Goal: Information Seeking & Learning: Learn about a topic

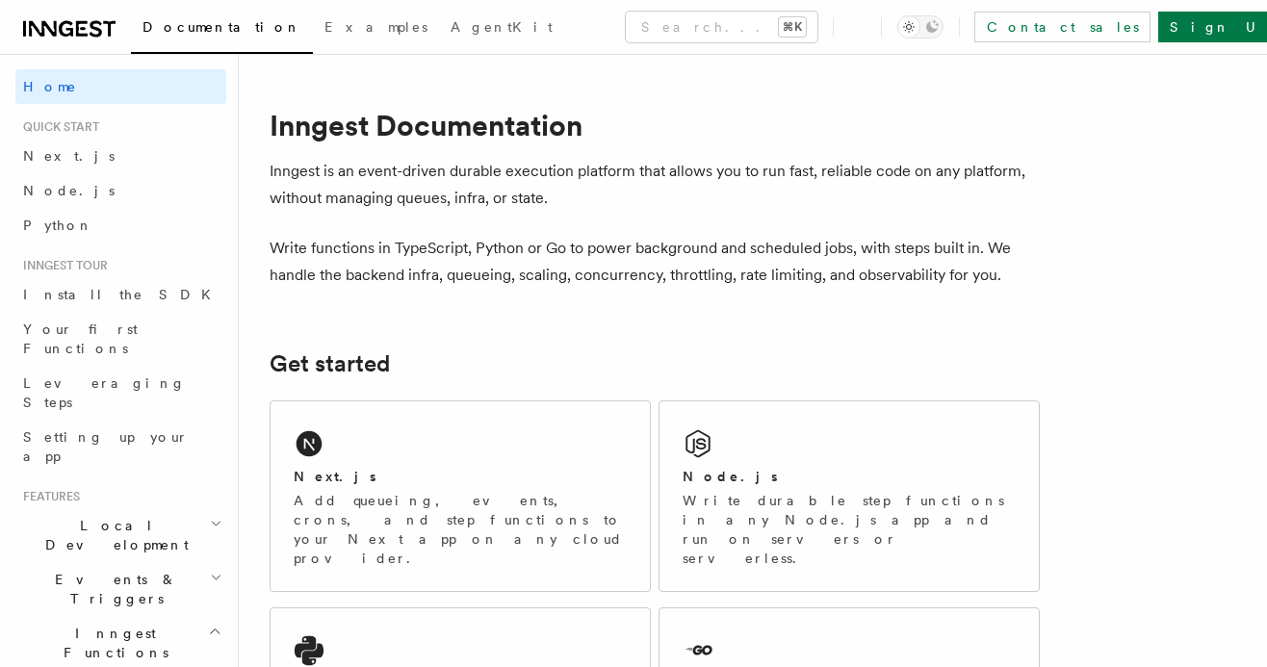
click at [414, 251] on p "Write functions in TypeScript, Python or Go to power background and scheduled j…" at bounding box center [654, 262] width 770 height 54
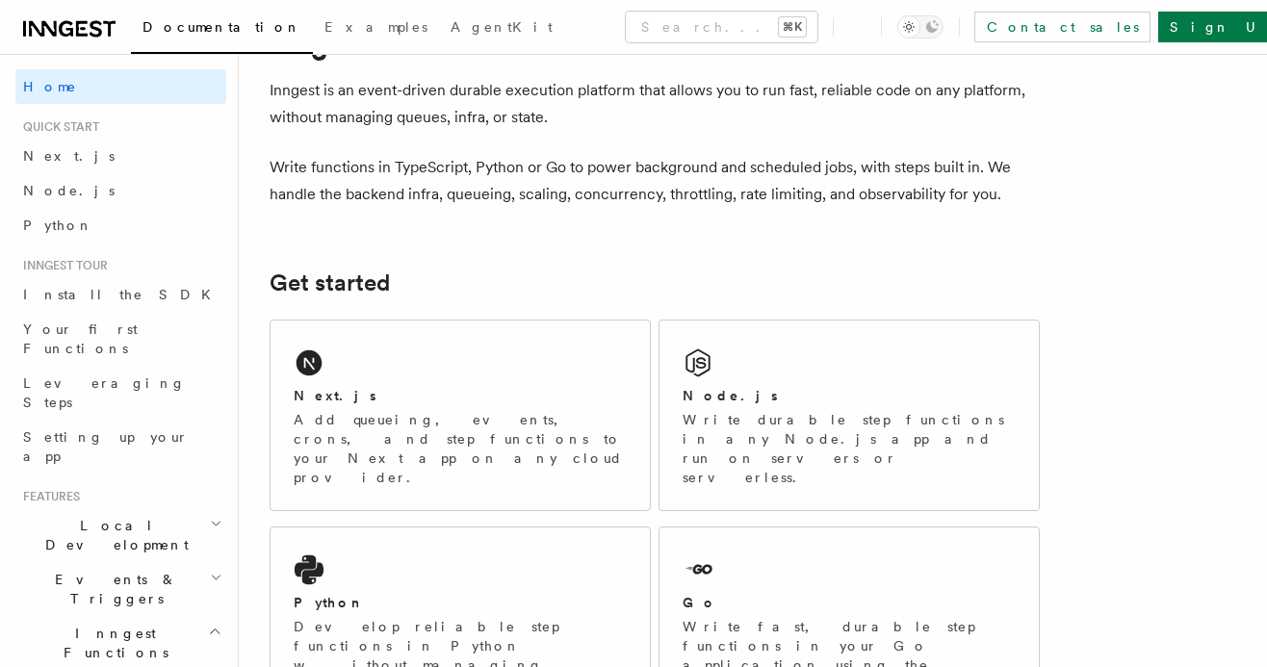
scroll to position [88, 0]
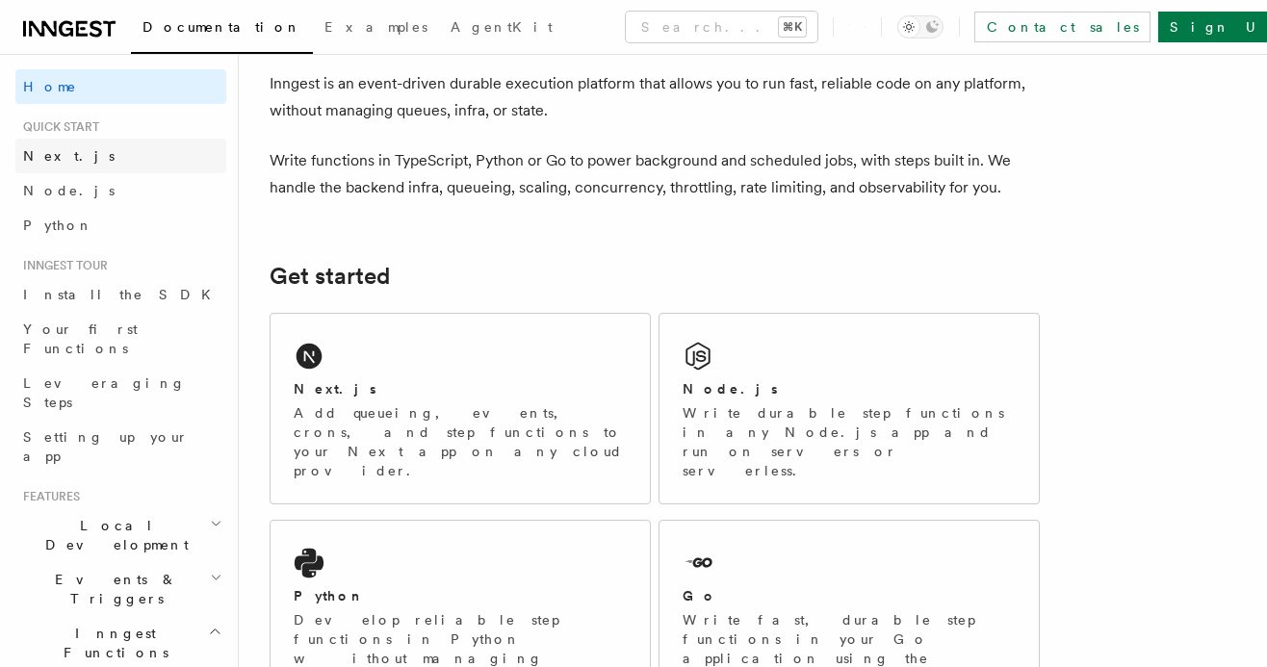
click at [95, 169] on link "Next.js" at bounding box center [120, 156] width 211 height 35
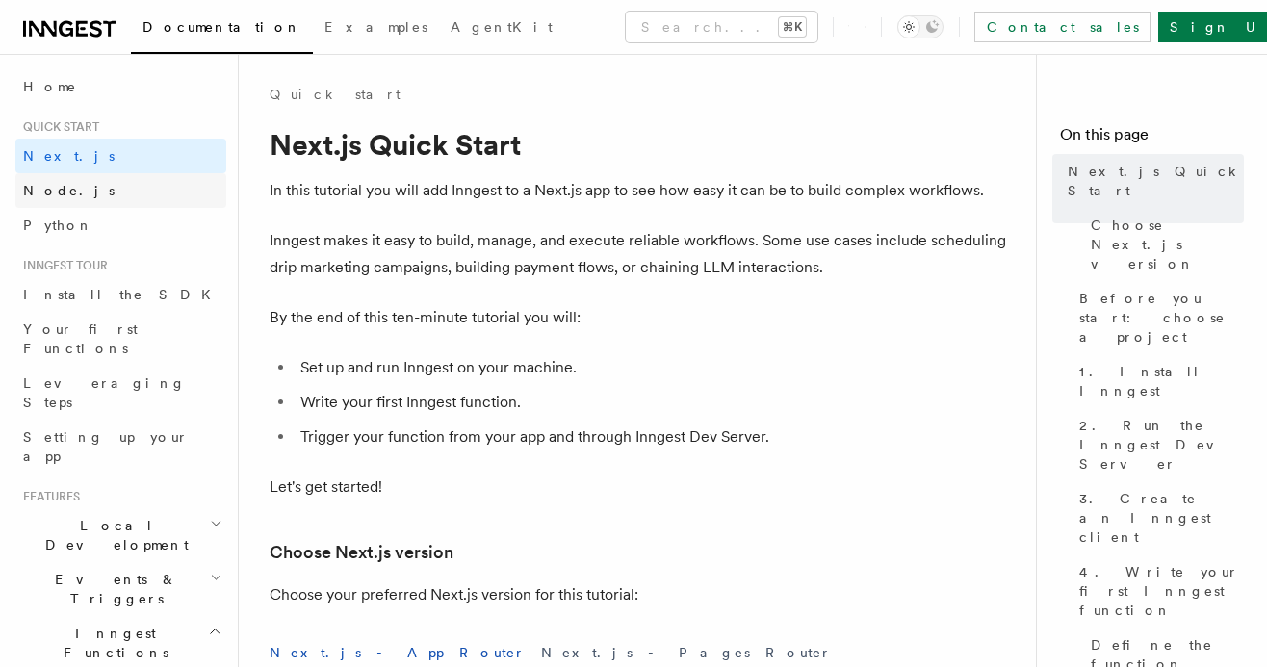
click at [83, 194] on link "Node.js" at bounding box center [120, 190] width 211 height 35
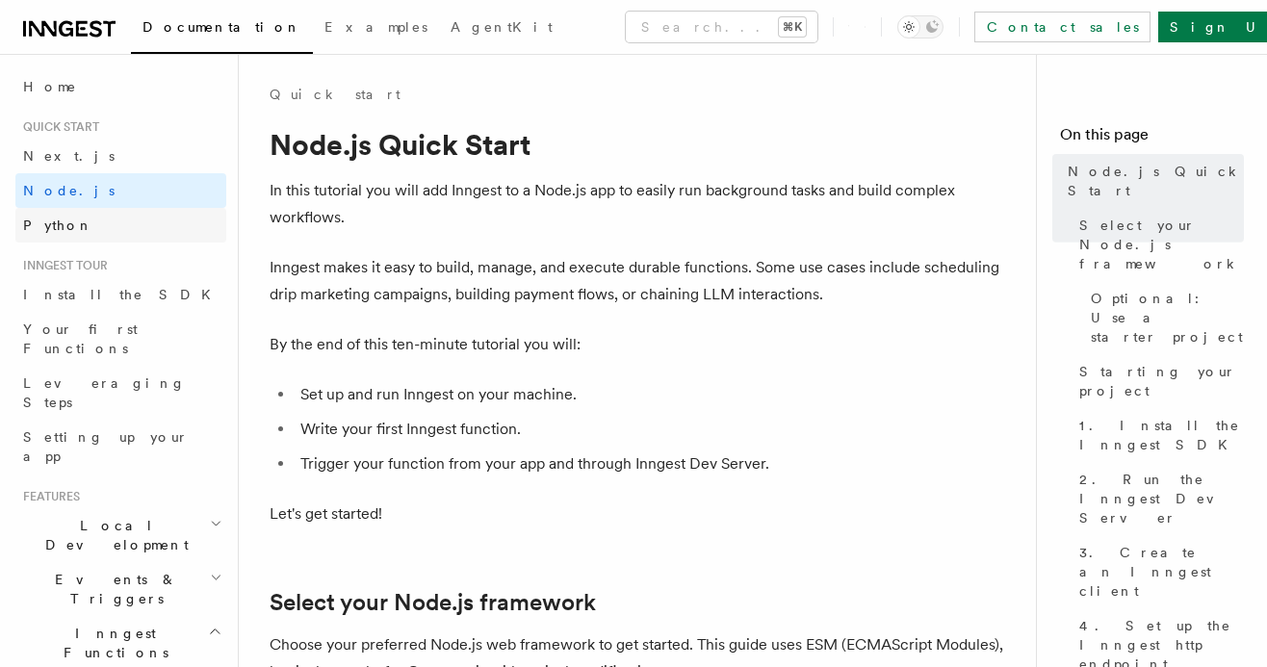
click at [84, 221] on link "Python" at bounding box center [120, 225] width 211 height 35
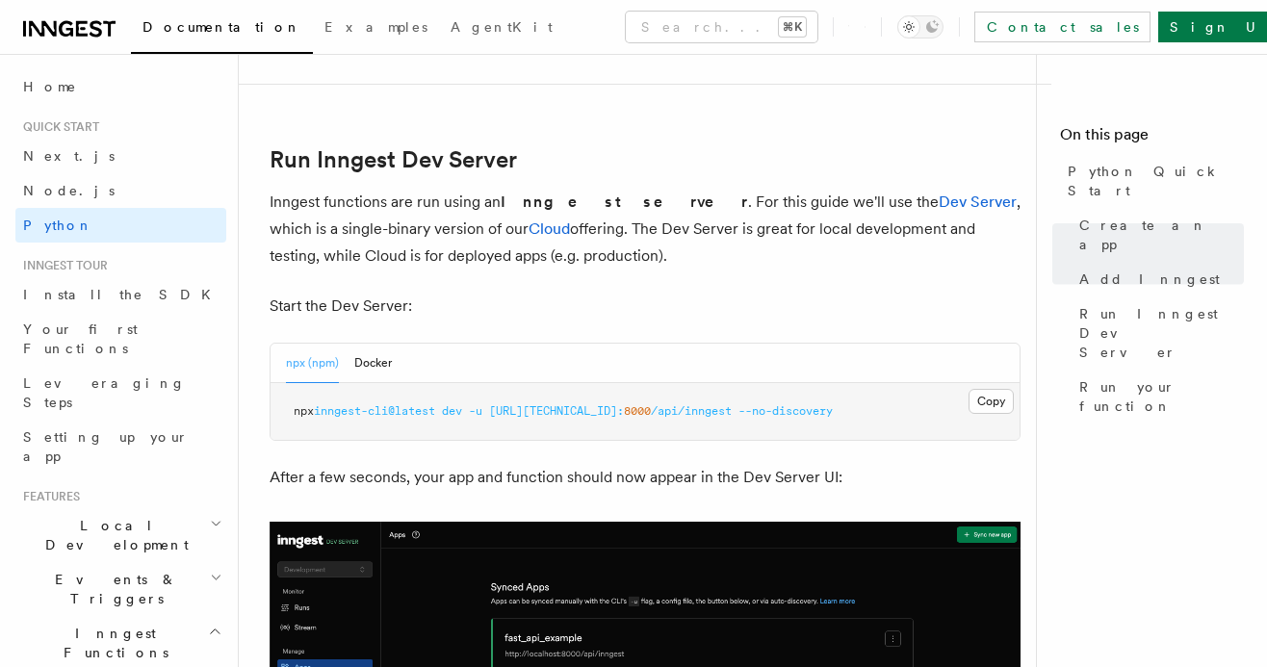
scroll to position [2901, 0]
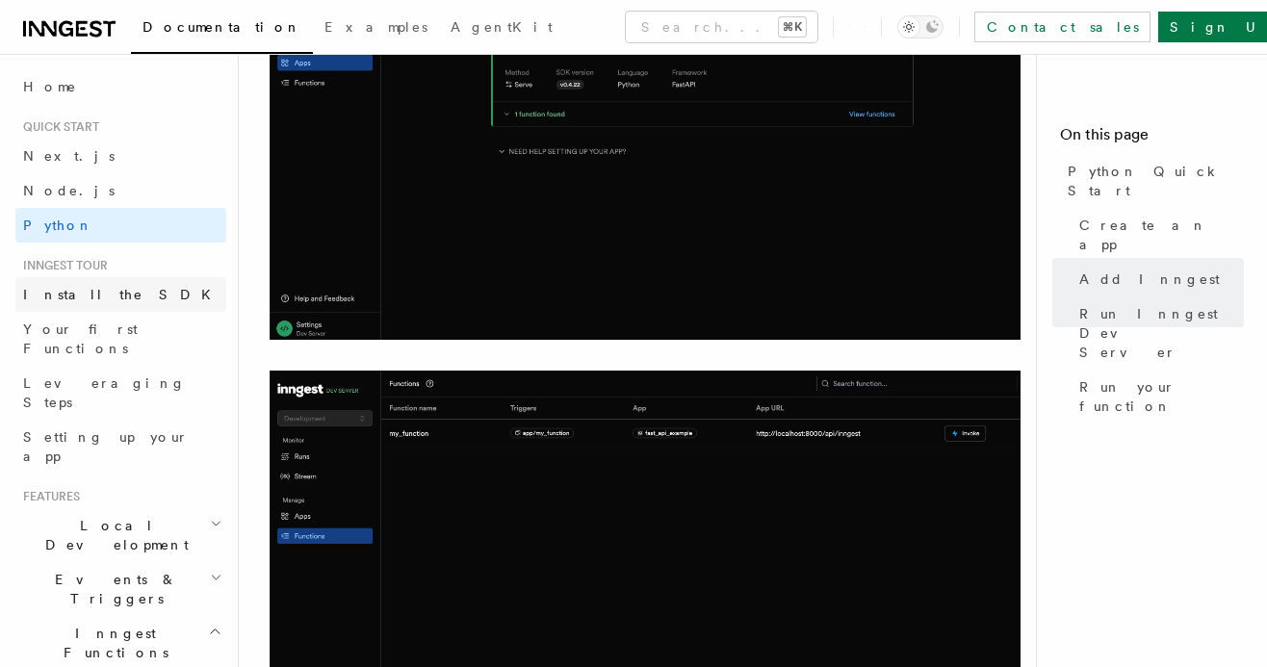
click at [77, 293] on span "Install the SDK" at bounding box center [122, 294] width 199 height 15
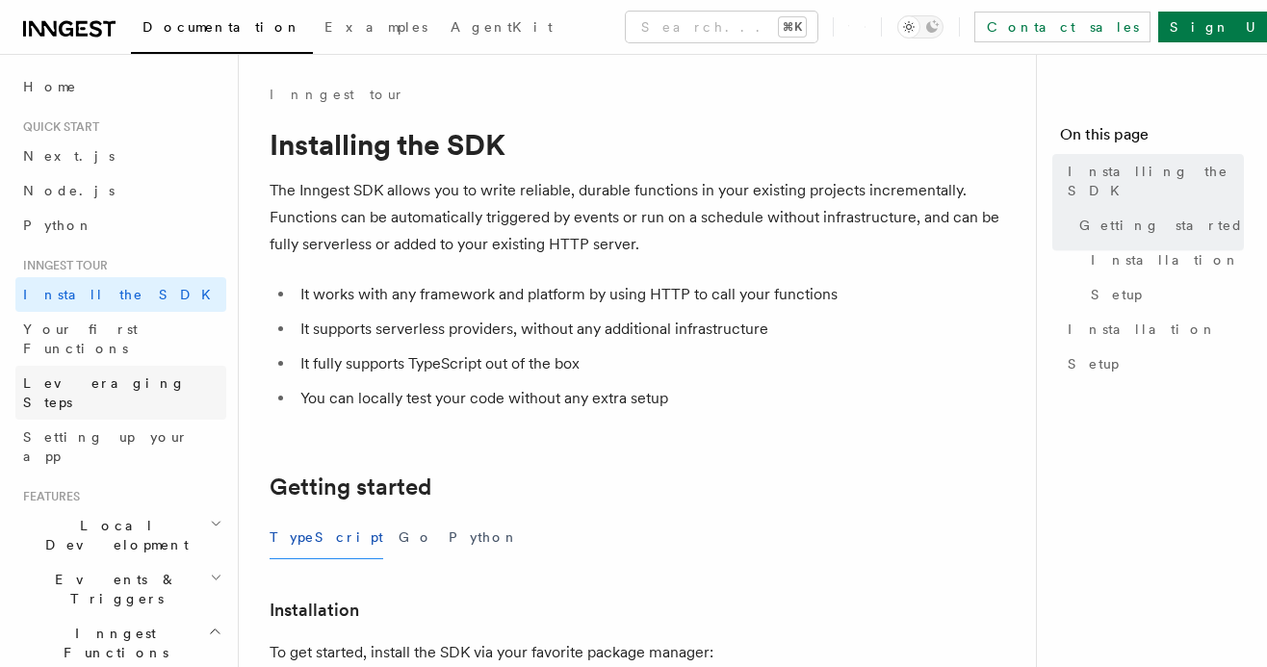
click at [78, 366] on link "Leveraging Steps" at bounding box center [120, 393] width 211 height 54
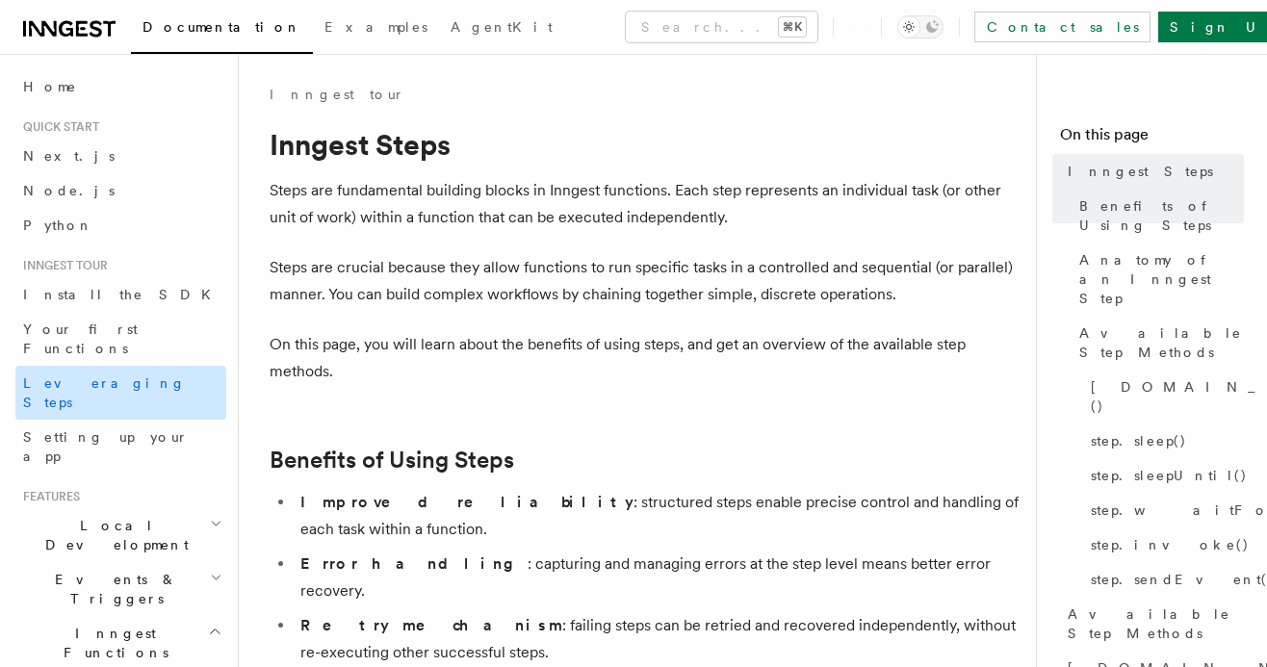
click at [78, 376] on link "Leveraging Steps" at bounding box center [120, 393] width 211 height 54
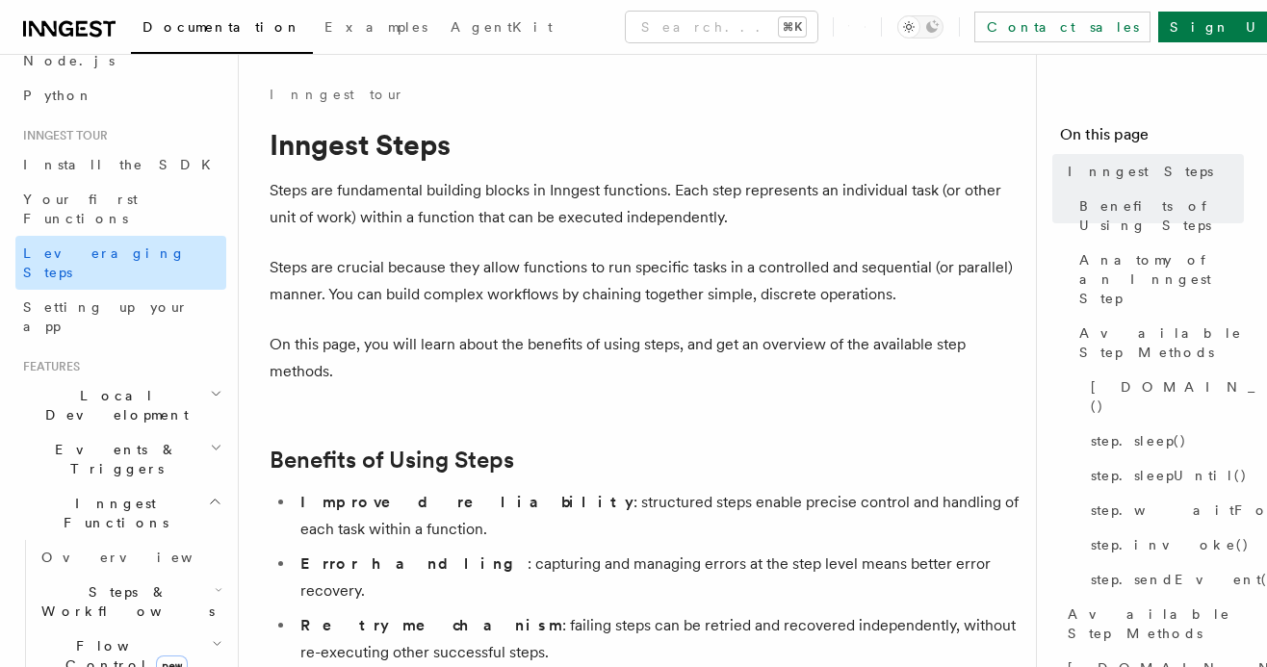
scroll to position [125, 0]
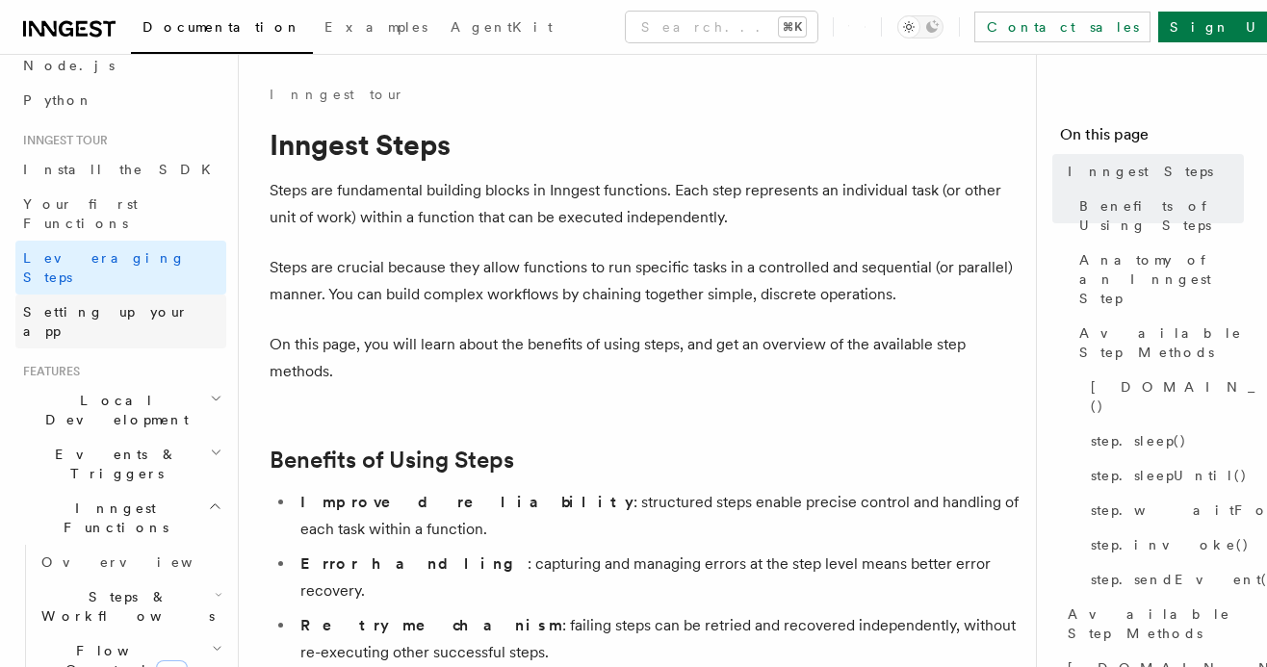
click at [116, 295] on link "Setting up your app" at bounding box center [120, 322] width 211 height 54
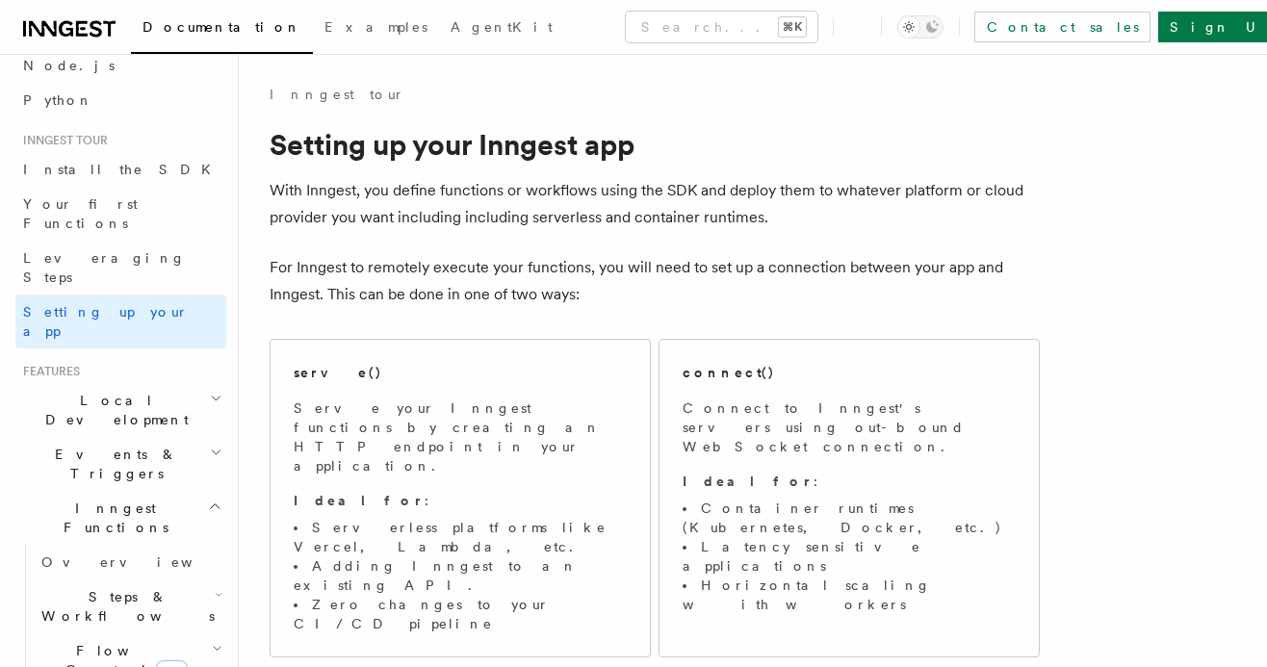
scroll to position [95, 0]
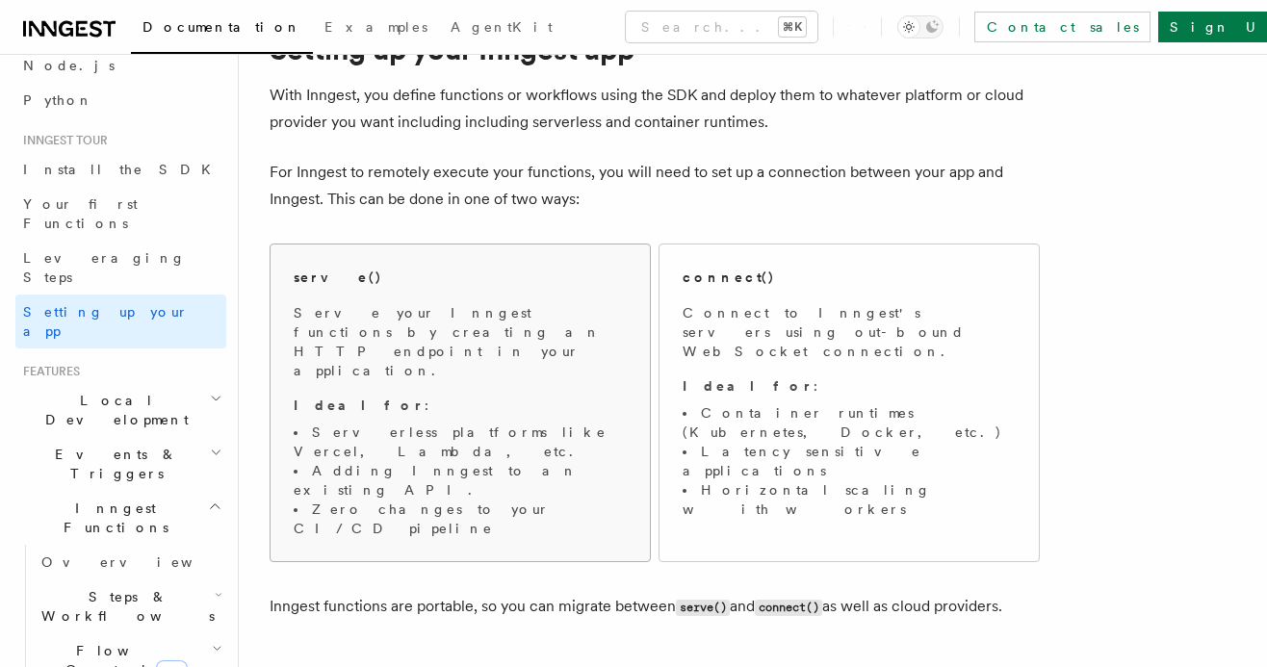
click at [557, 396] on p "Ideal for :" at bounding box center [460, 405] width 333 height 19
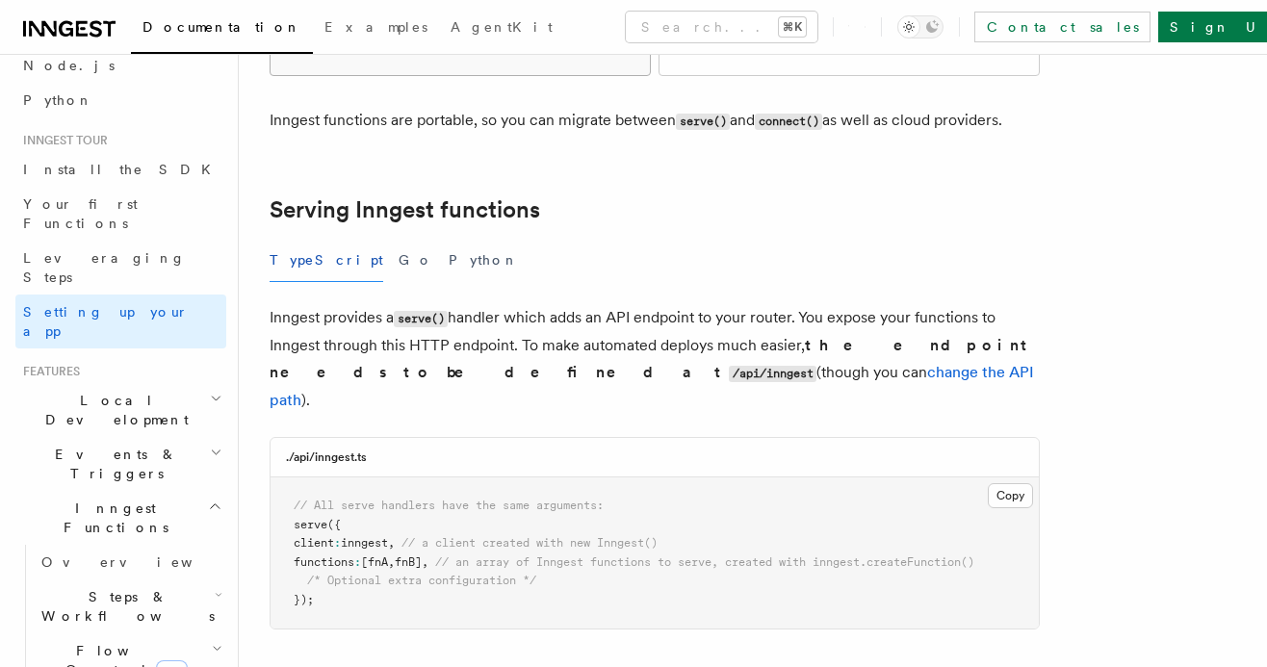
scroll to position [589, 0]
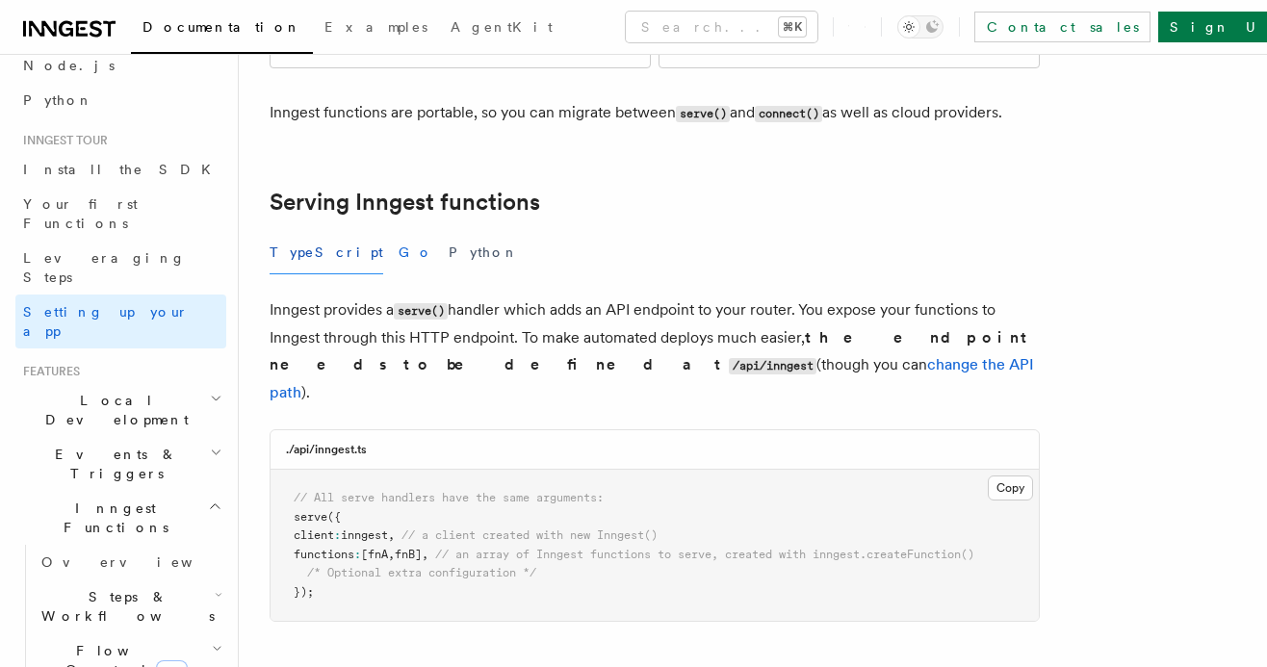
click at [398, 231] on button "Go" at bounding box center [415, 252] width 35 height 43
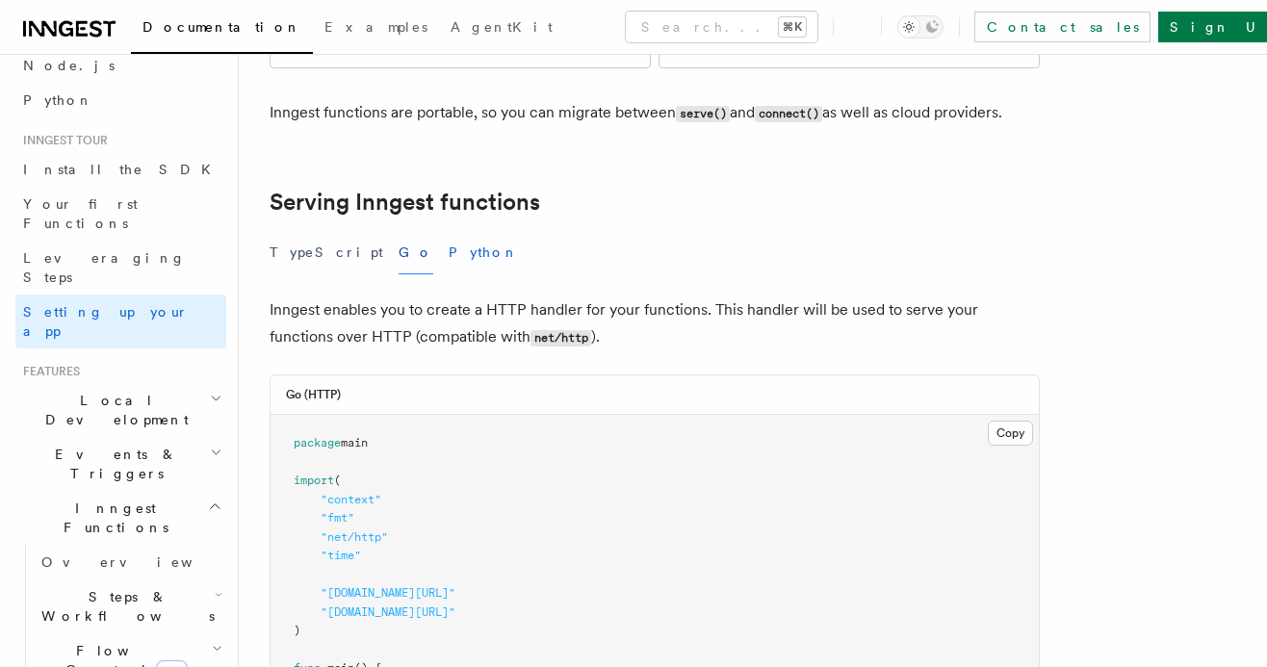
click at [448, 231] on button "Python" at bounding box center [483, 252] width 70 height 43
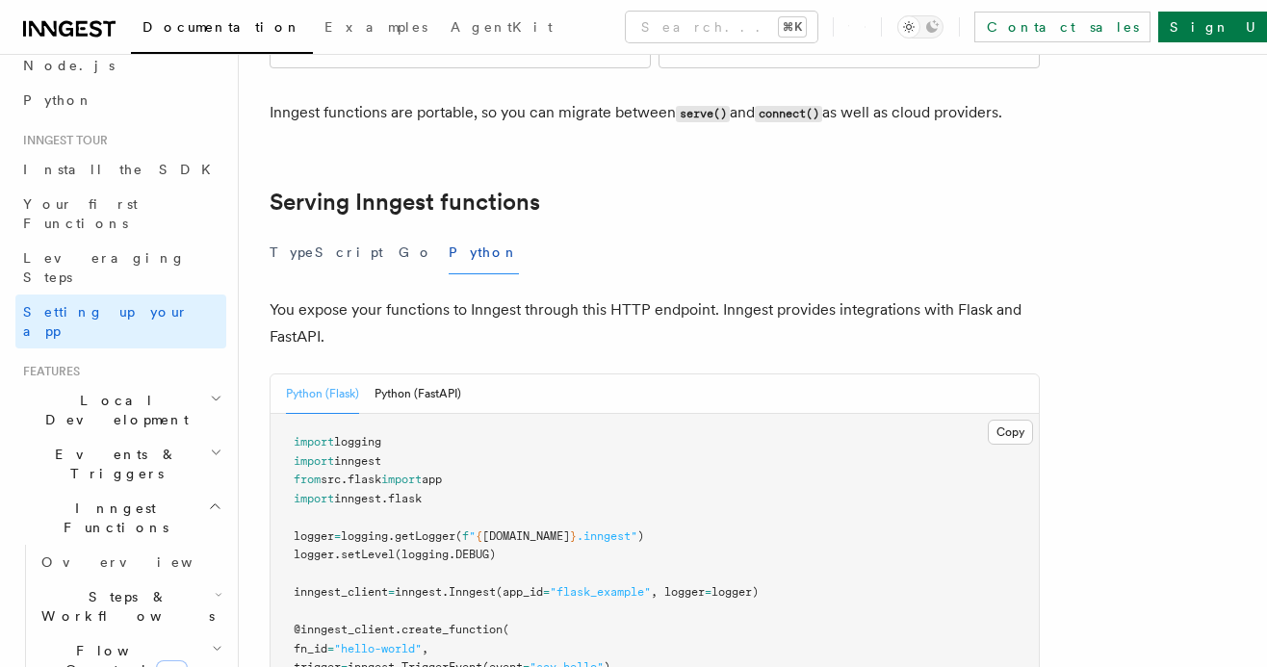
click at [382, 231] on div "TypeScript Go Python" at bounding box center [654, 252] width 770 height 43
click at [349, 231] on div "TypeScript Go Python" at bounding box center [654, 252] width 770 height 43
click at [151, 437] on h2 "Events & Triggers" at bounding box center [120, 464] width 211 height 54
click at [146, 491] on link "Overview" at bounding box center [130, 508] width 192 height 35
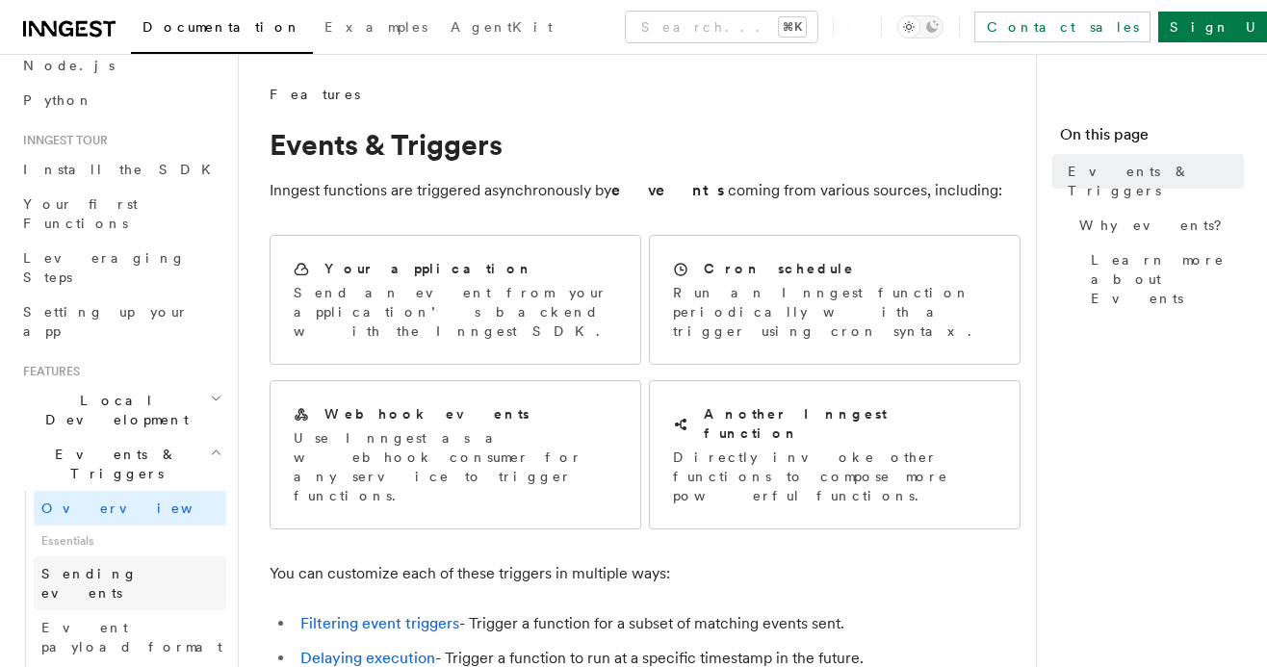
click at [140, 556] on link "Sending events" at bounding box center [130, 583] width 192 height 54
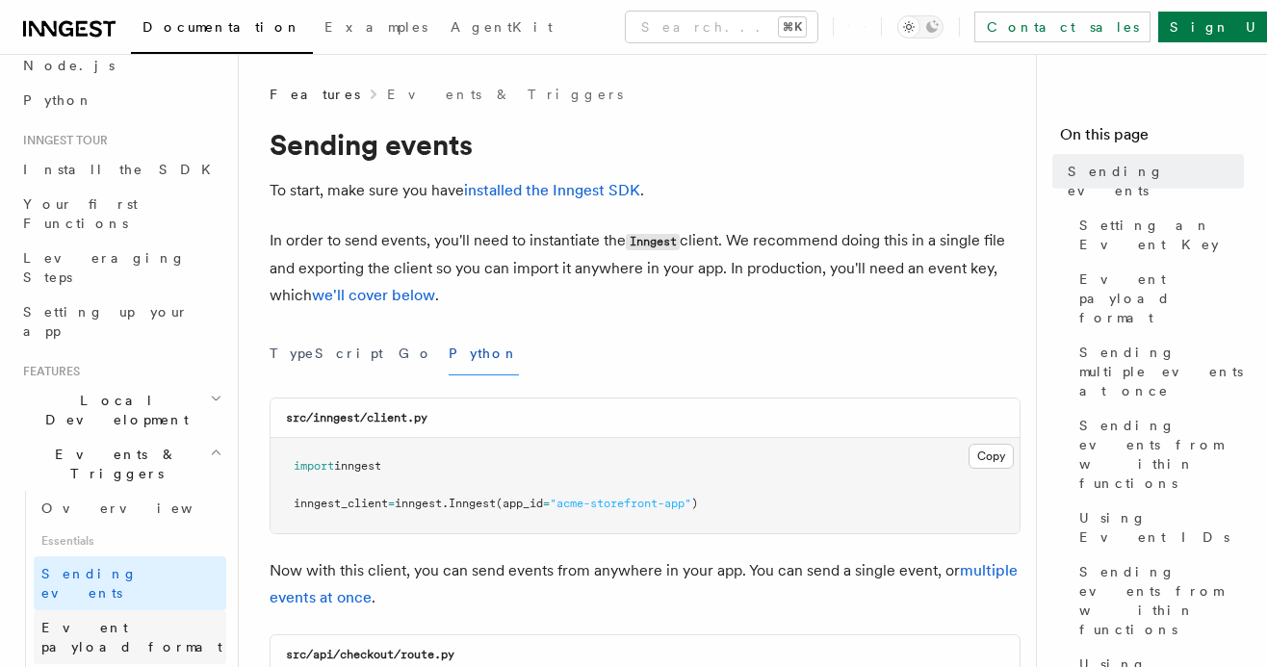
click at [138, 620] on span "Event payload format" at bounding box center [131, 637] width 181 height 35
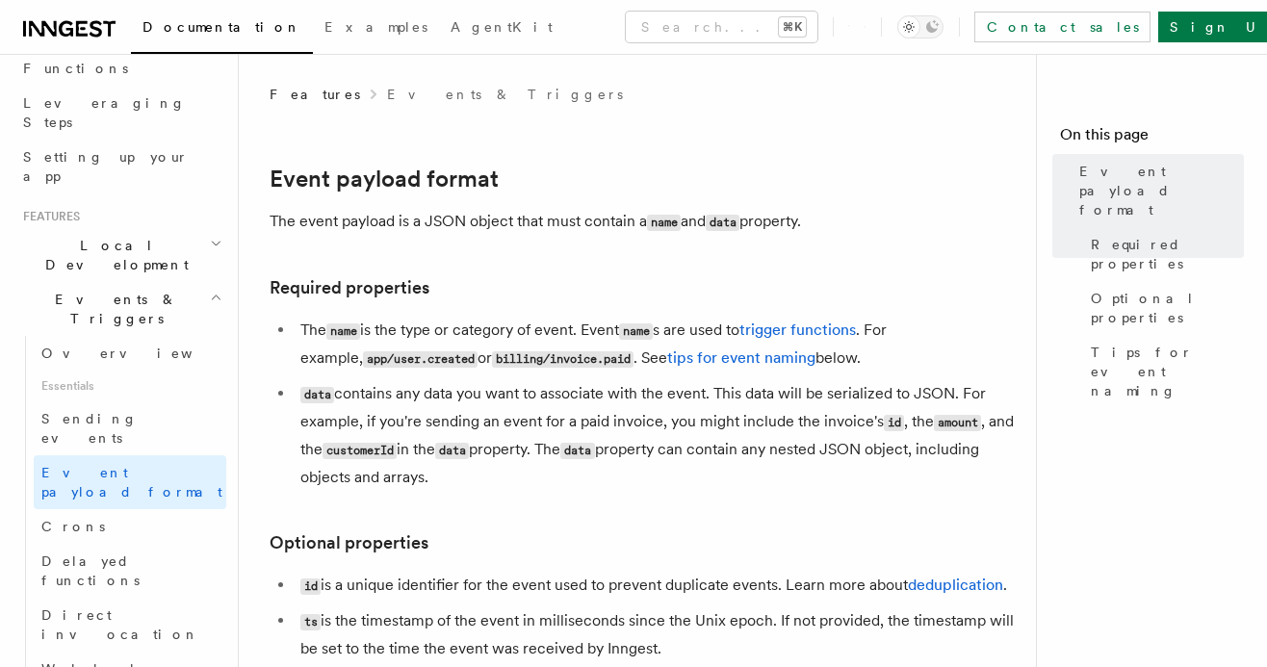
scroll to position [409, 0]
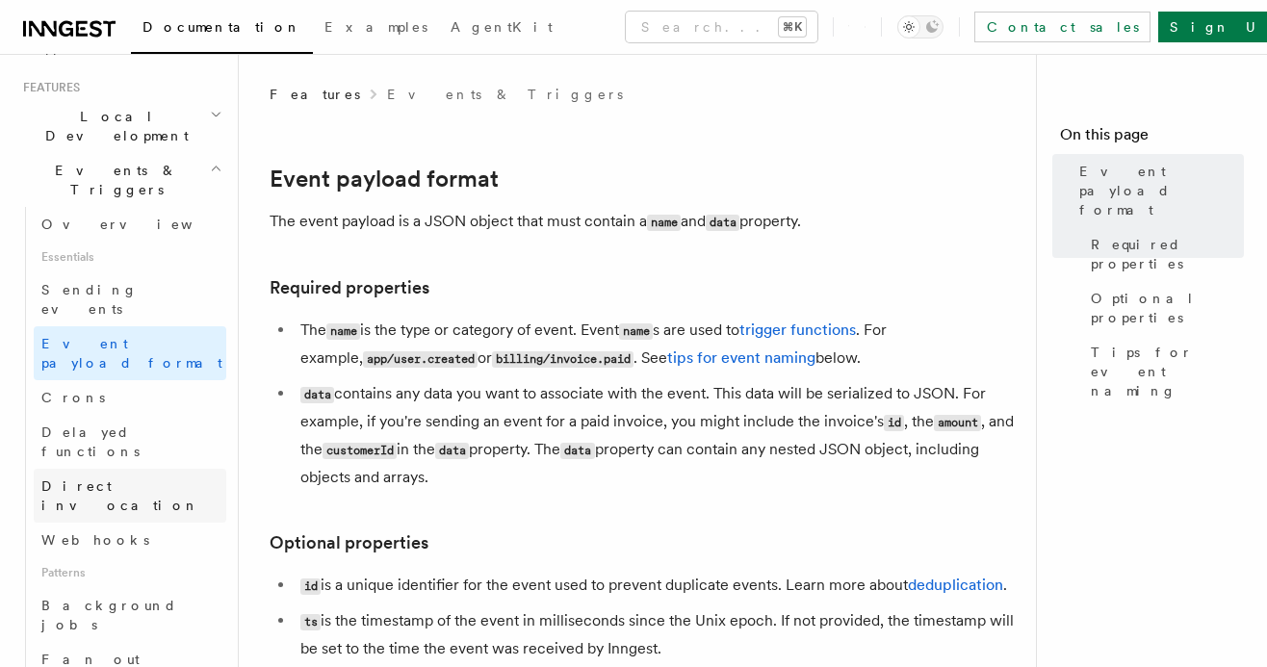
click at [145, 469] on link "Direct invocation" at bounding box center [130, 496] width 192 height 54
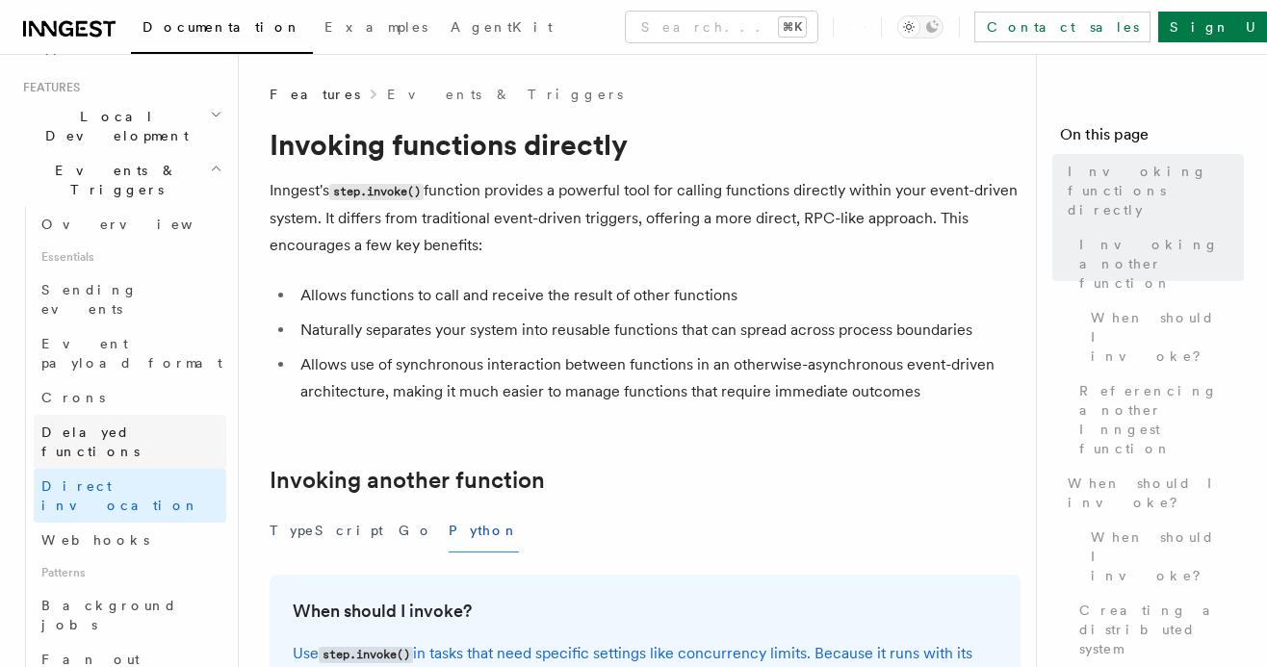
click at [154, 415] on link "Delayed functions" at bounding box center [130, 442] width 192 height 54
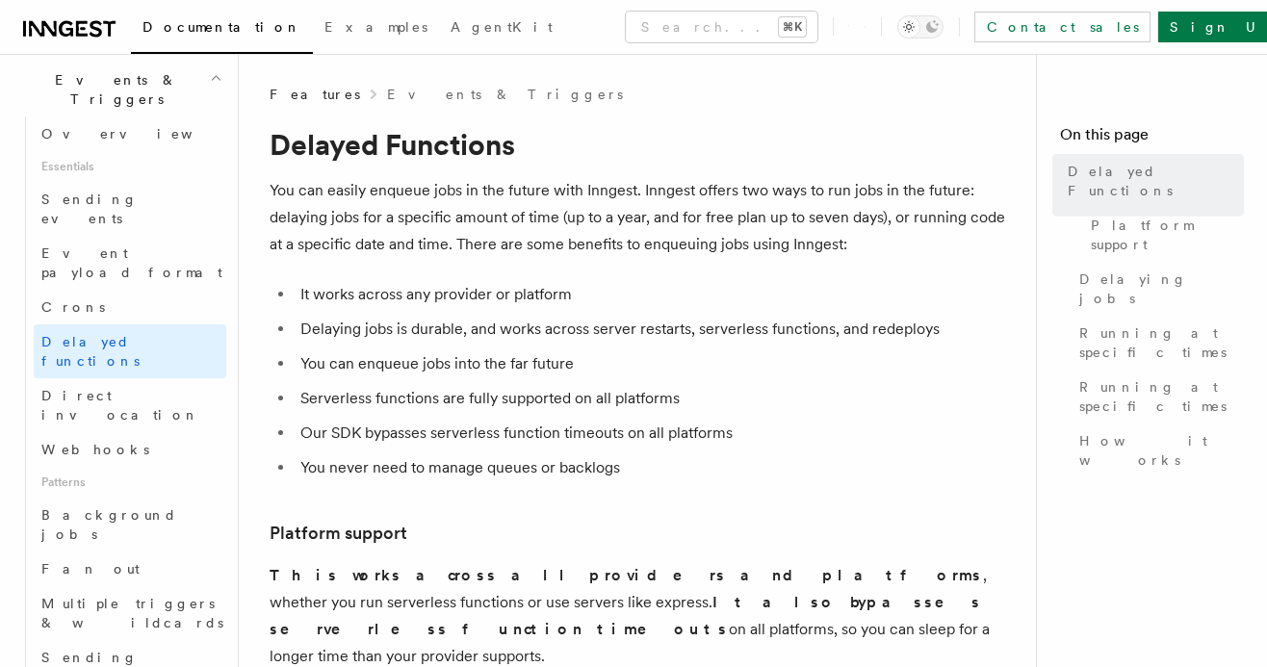
scroll to position [502, 0]
click at [137, 464] on span "Patterns" at bounding box center [130, 479] width 192 height 31
click at [131, 504] on span "Background jobs" at bounding box center [109, 521] width 136 height 35
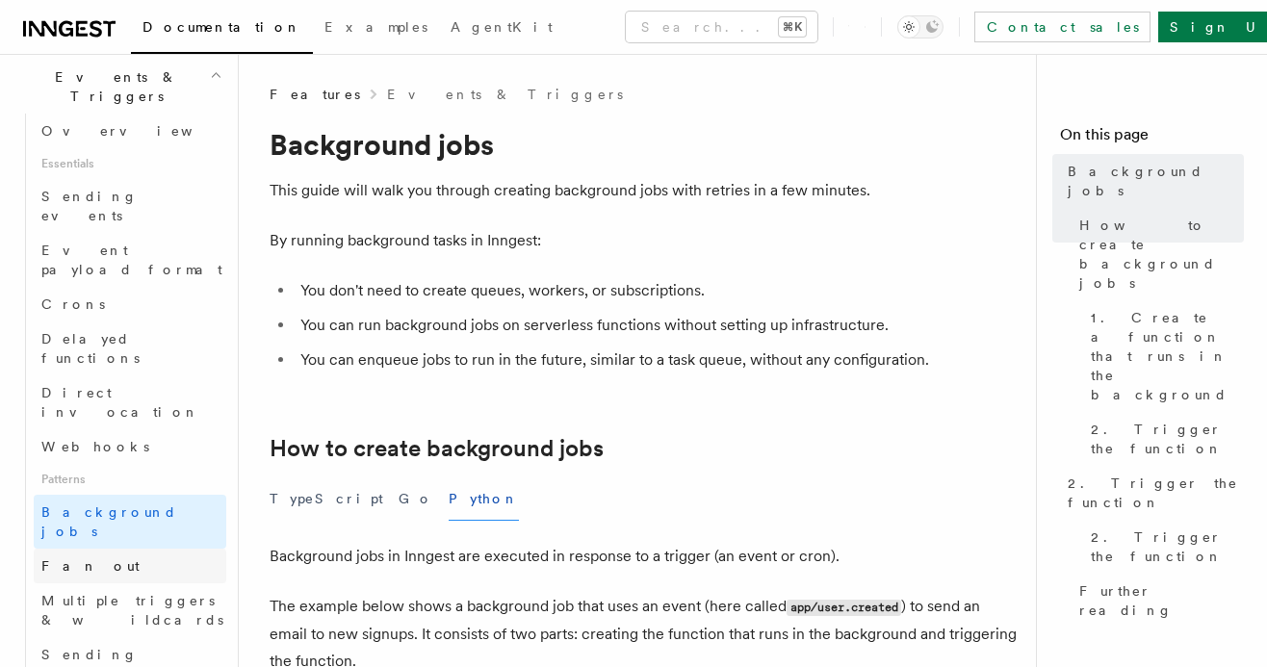
click at [144, 549] on link "Fan out" at bounding box center [130, 566] width 192 height 35
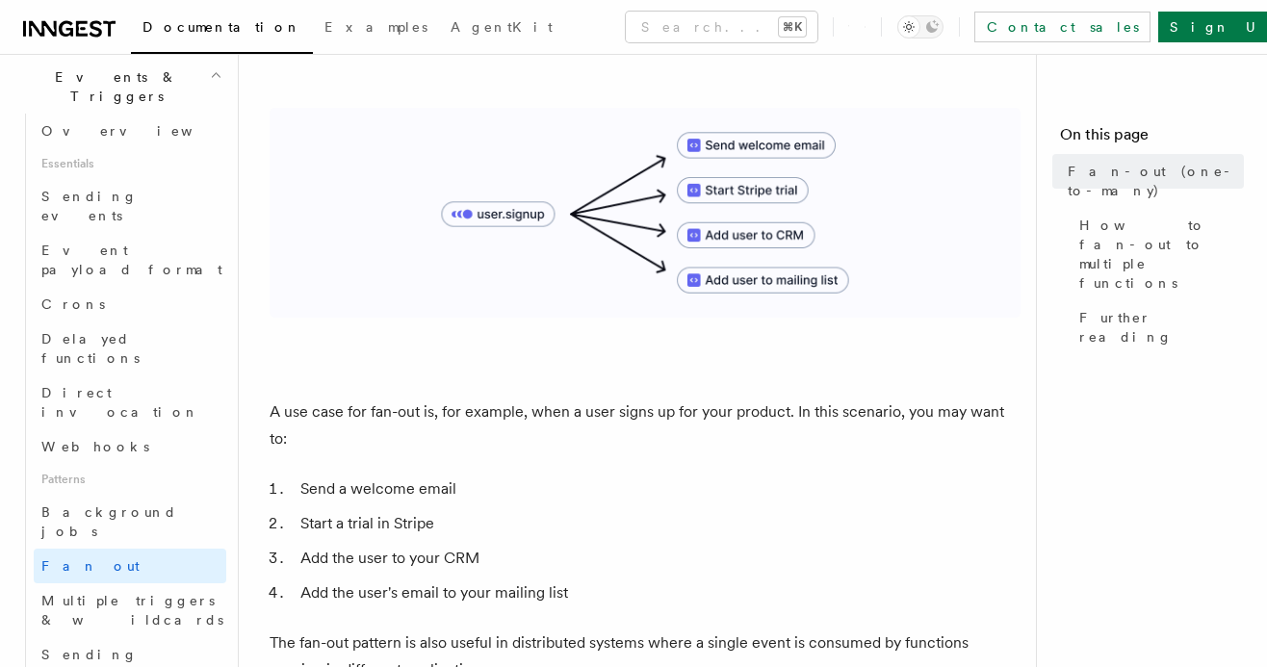
scroll to position [372, 0]
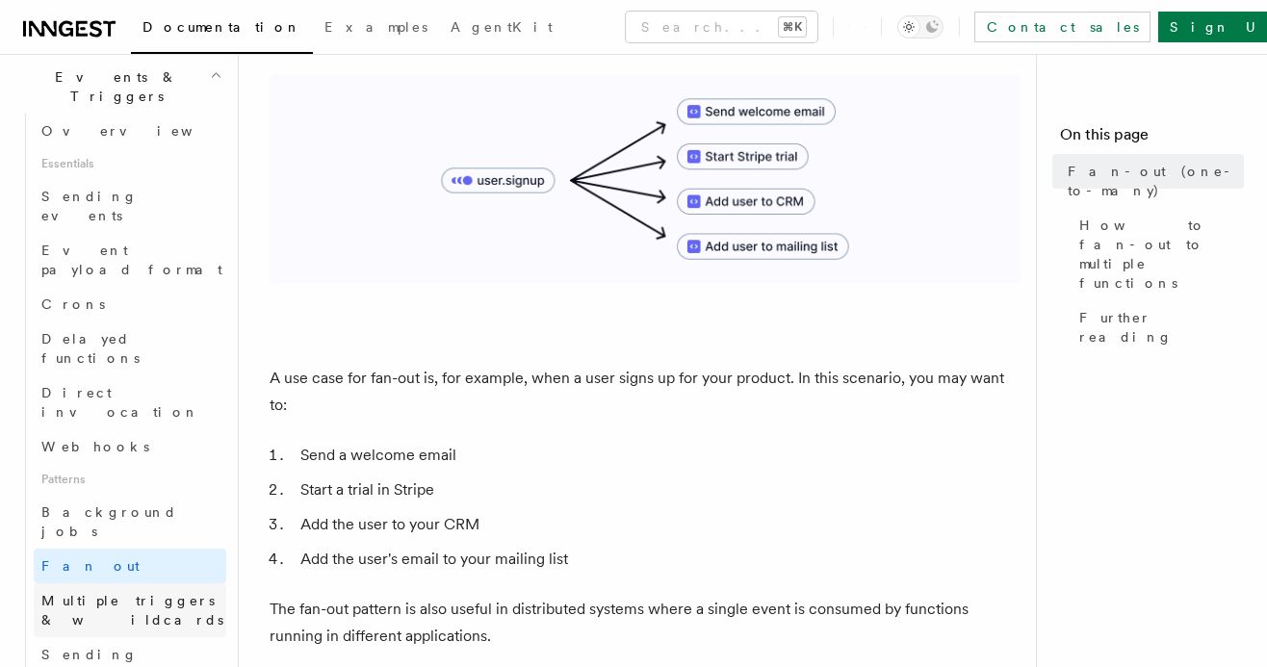
click at [171, 593] on span "Multiple triggers & wildcards" at bounding box center [132, 610] width 182 height 35
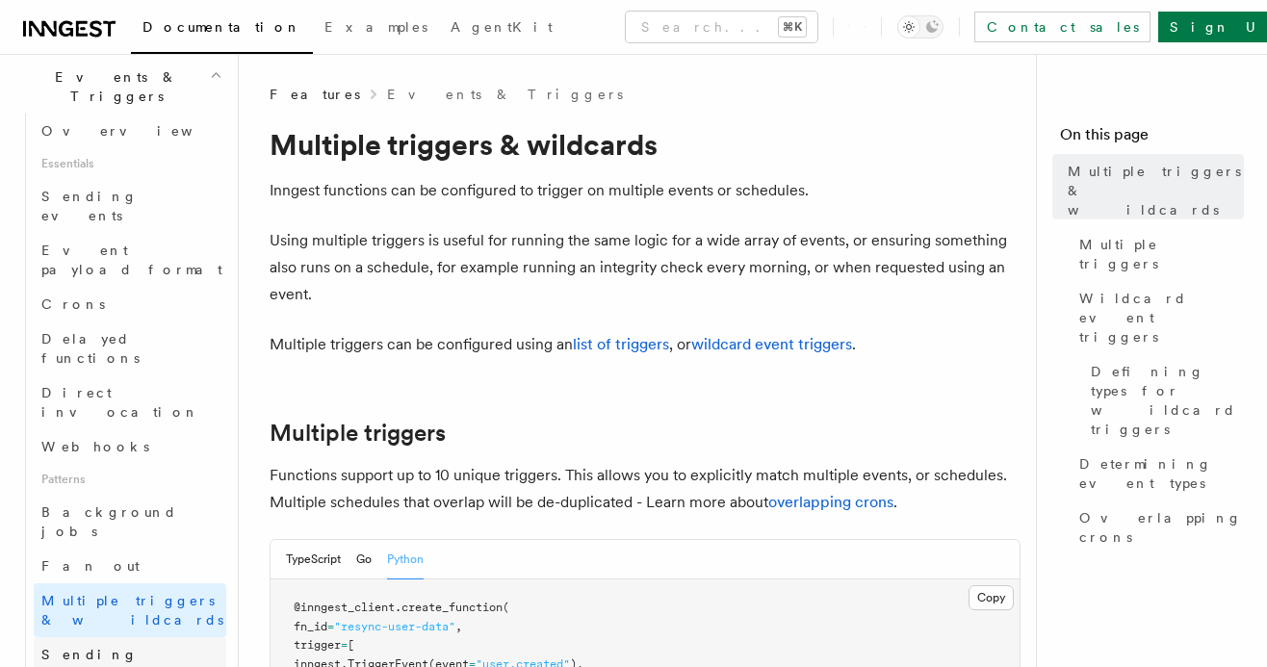
click at [147, 647] on span "Sending events from functions" at bounding box center [112, 674] width 143 height 54
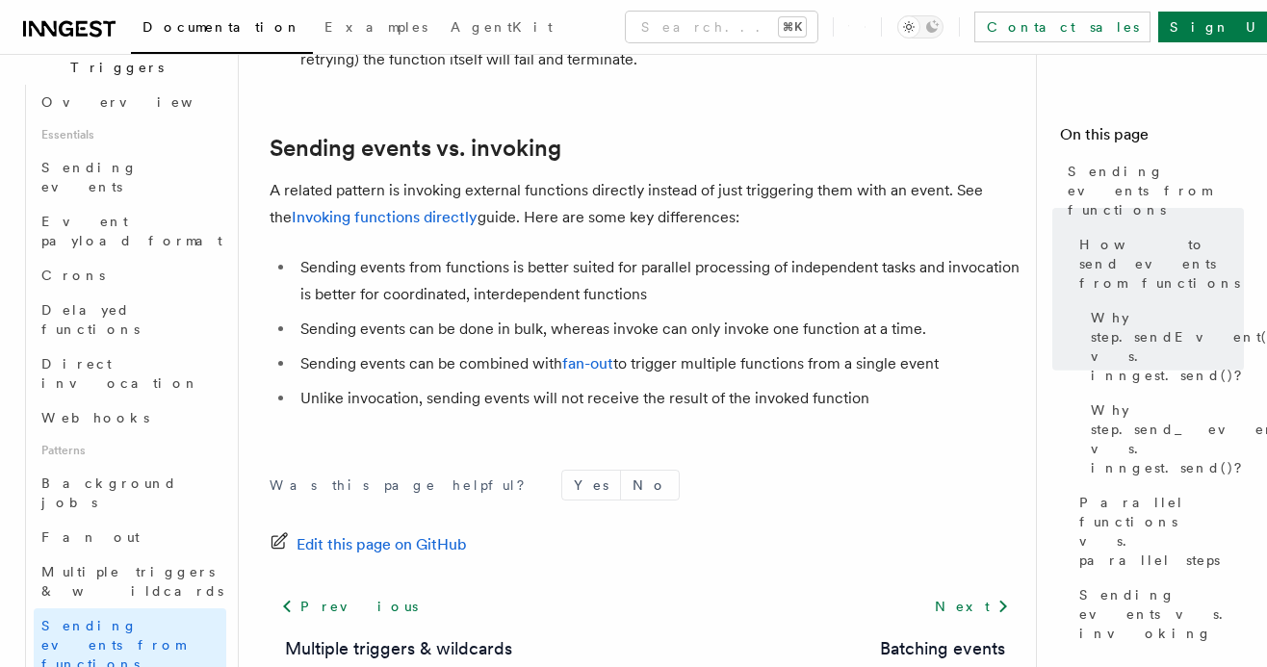
scroll to position [2780, 0]
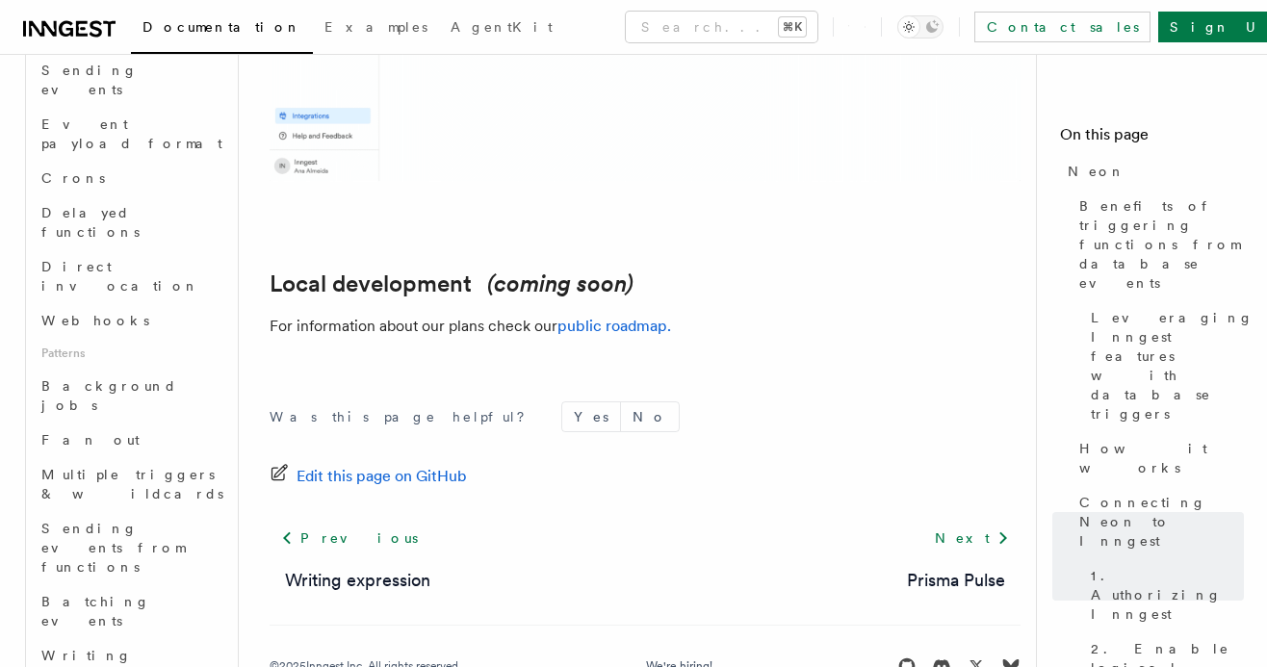
scroll to position [627, 0]
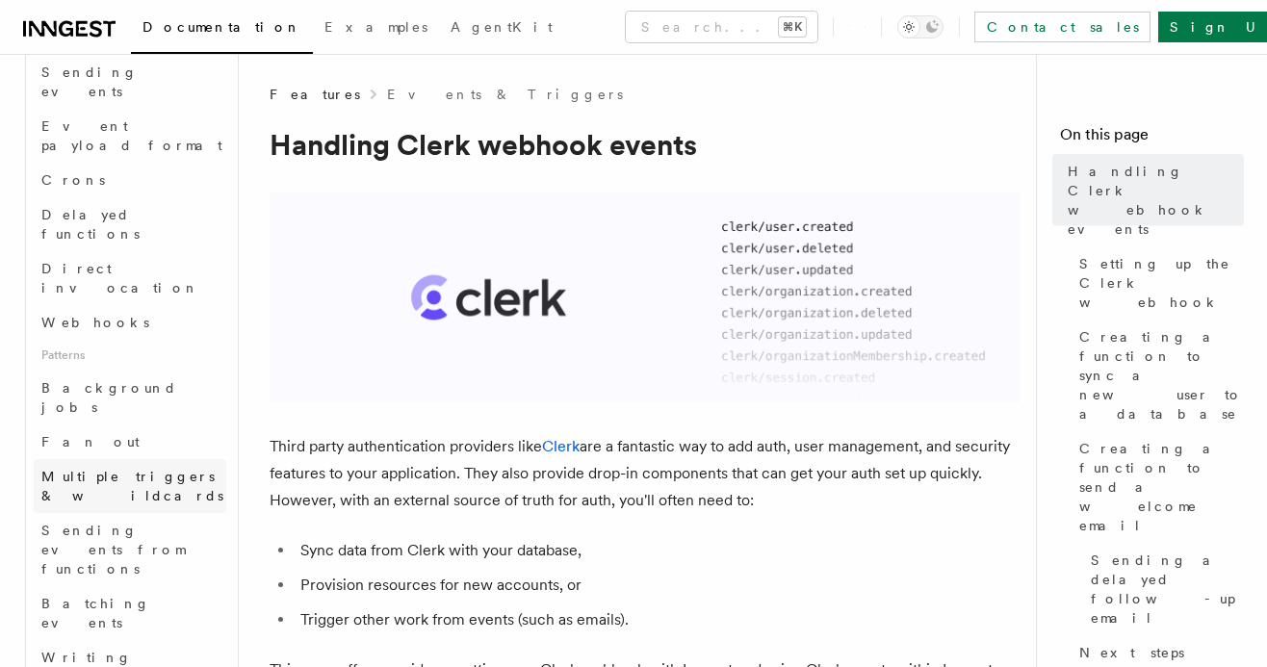
click at [117, 459] on link "Multiple triggers & wildcards" at bounding box center [130, 486] width 192 height 54
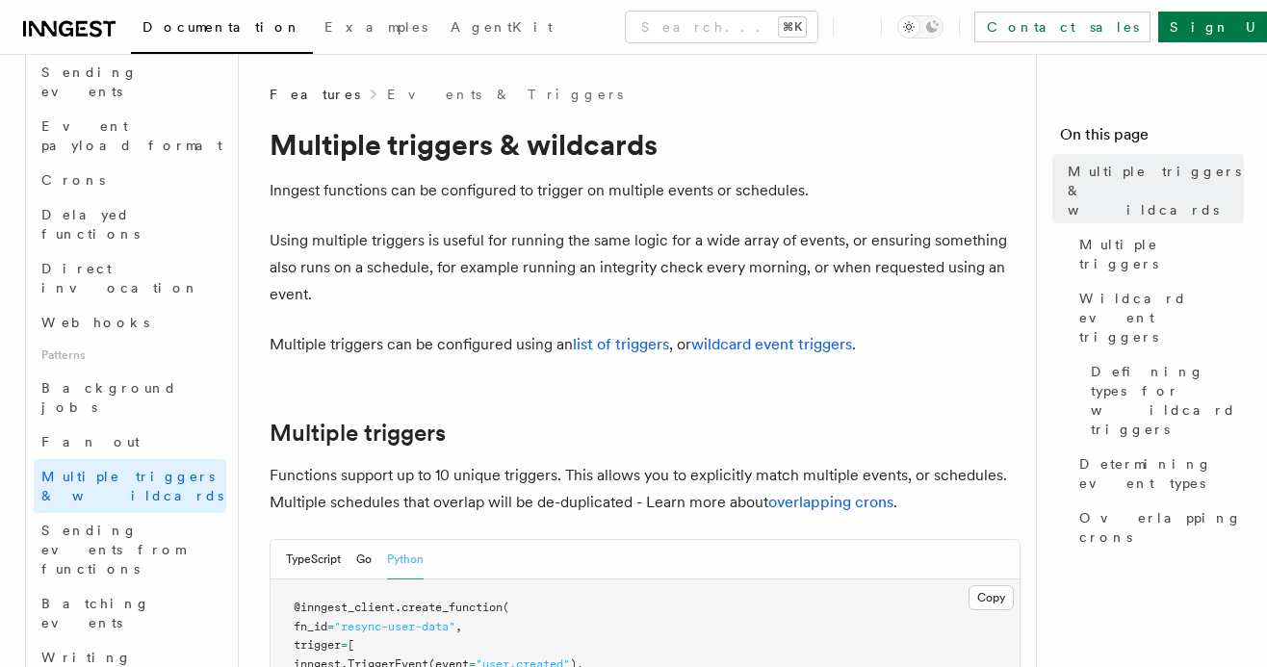
click at [131, 340] on span "Patterns" at bounding box center [130, 355] width 192 height 31
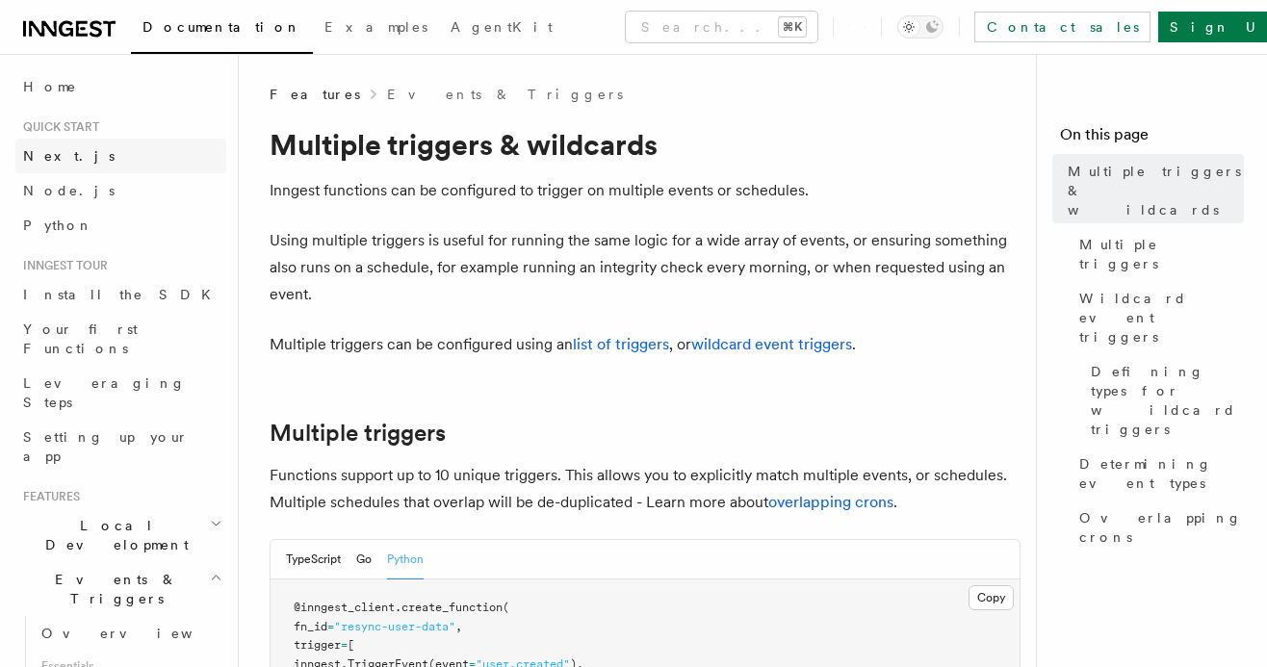
click at [106, 163] on link "Next.js" at bounding box center [120, 156] width 211 height 35
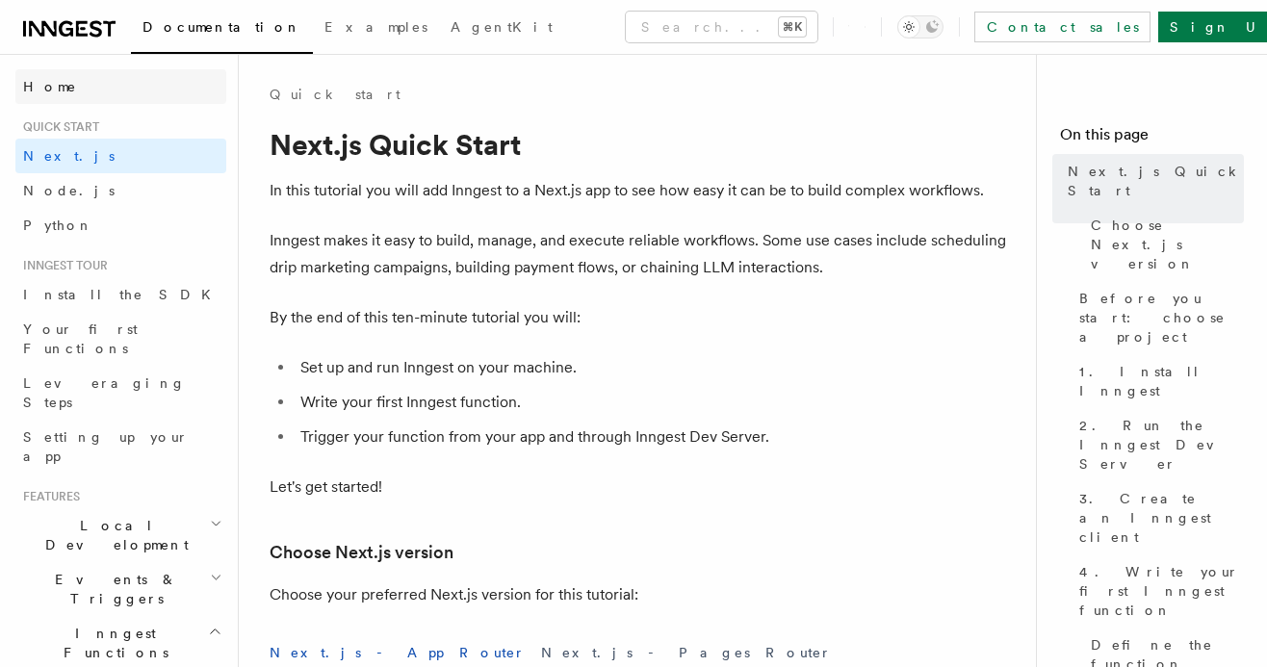
click at [111, 99] on link "Home" at bounding box center [120, 86] width 211 height 35
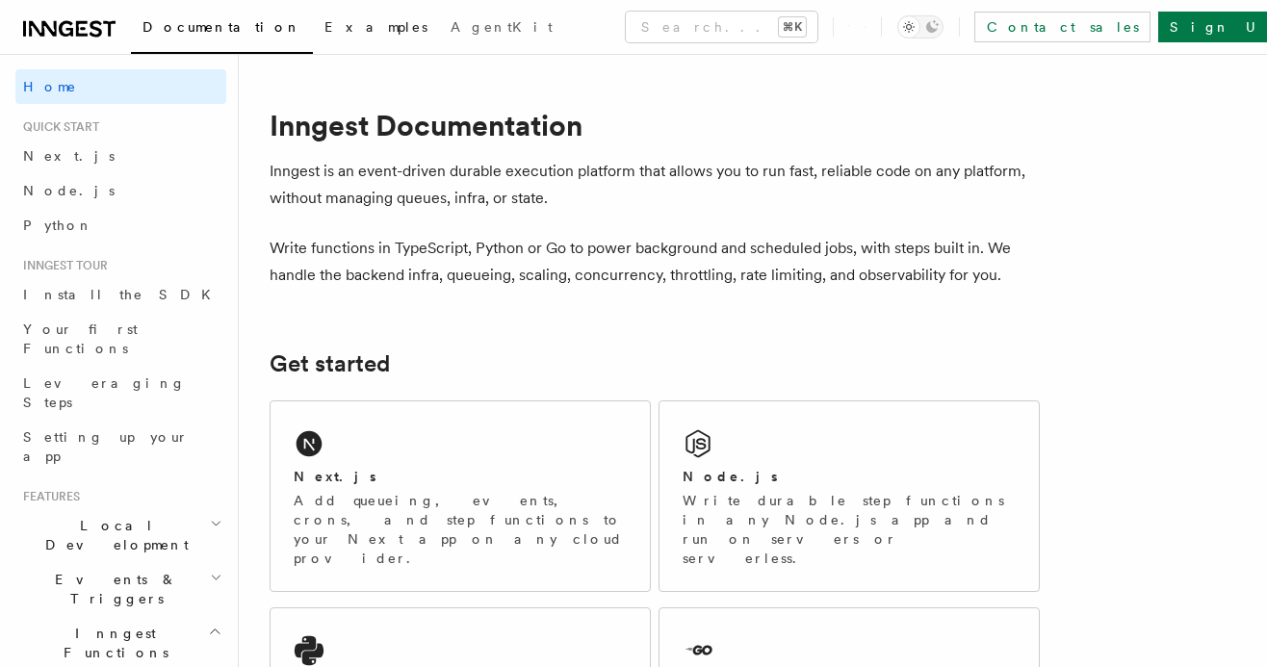
click at [313, 37] on link "Examples" at bounding box center [376, 29] width 126 height 46
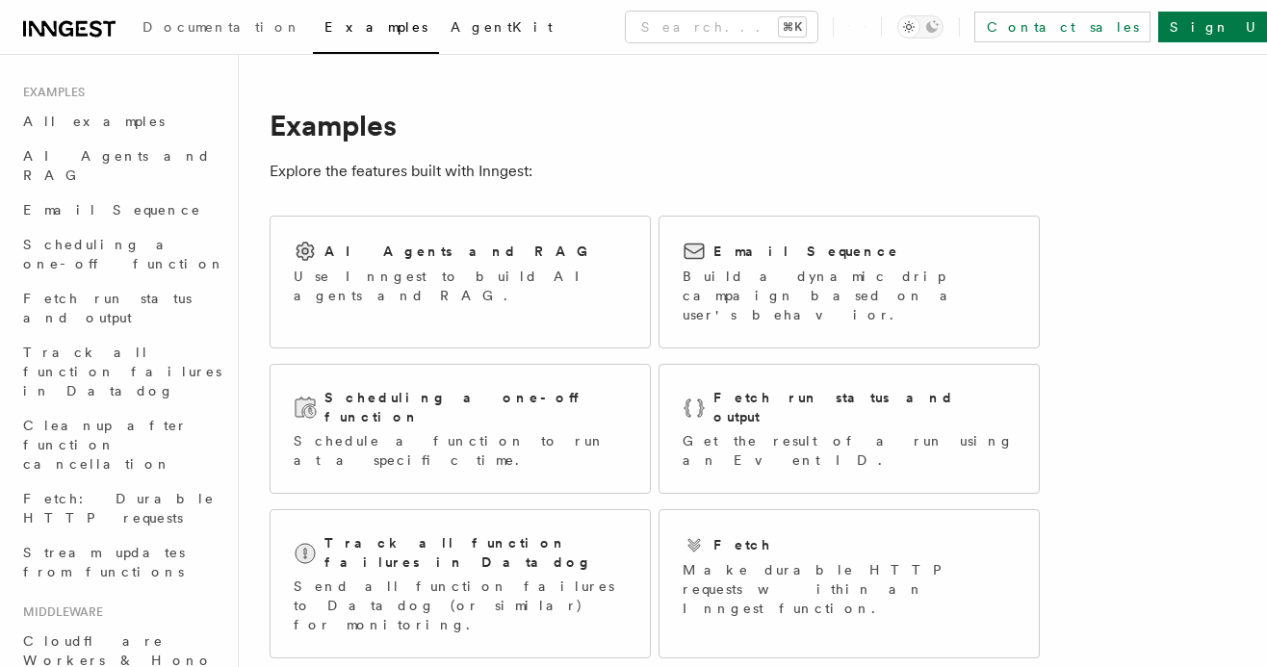
click at [439, 23] on link "AgentKit" at bounding box center [501, 29] width 125 height 46
